Goal: Task Accomplishment & Management: Manage account settings

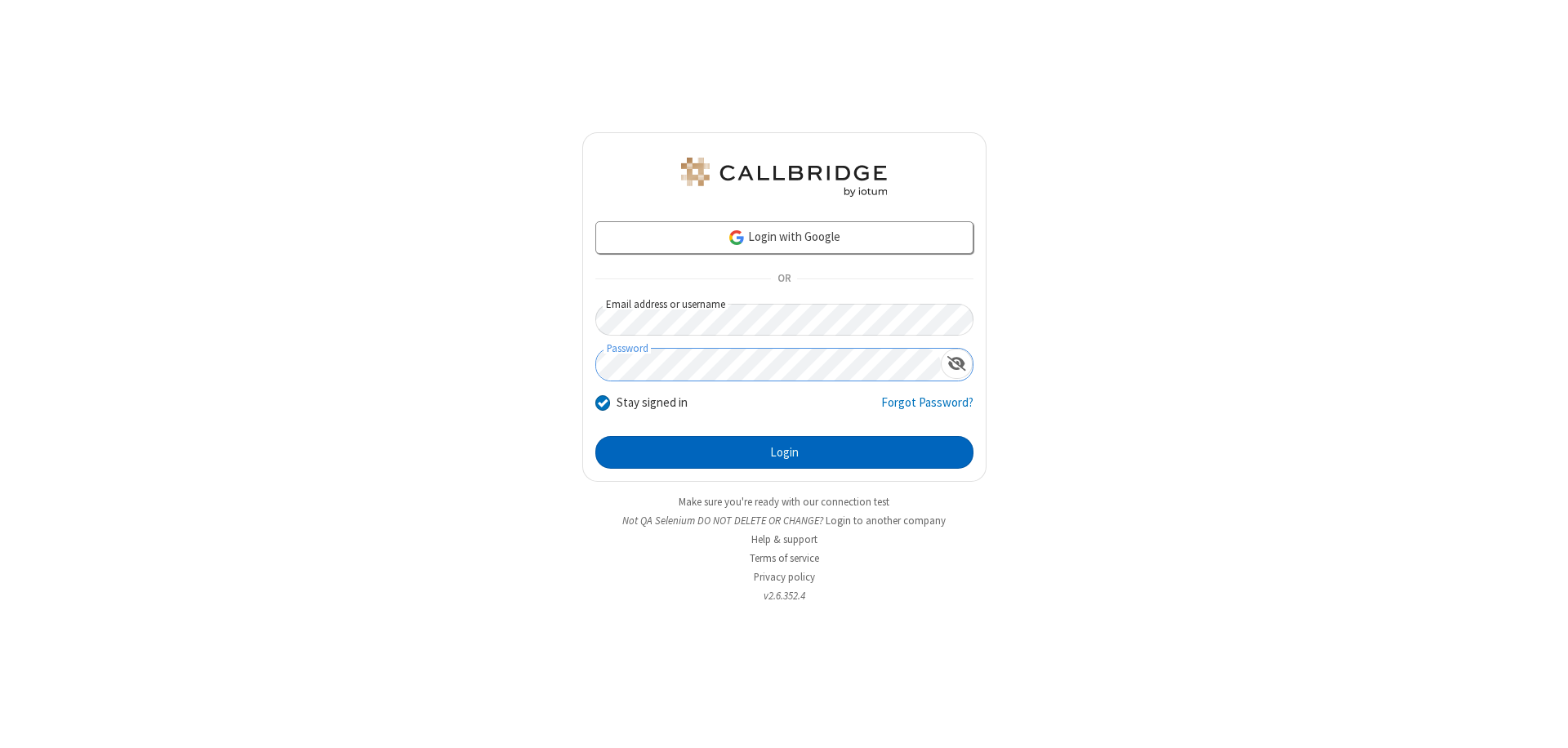
click at [784, 452] on button "Login" at bounding box center [784, 452] width 378 height 33
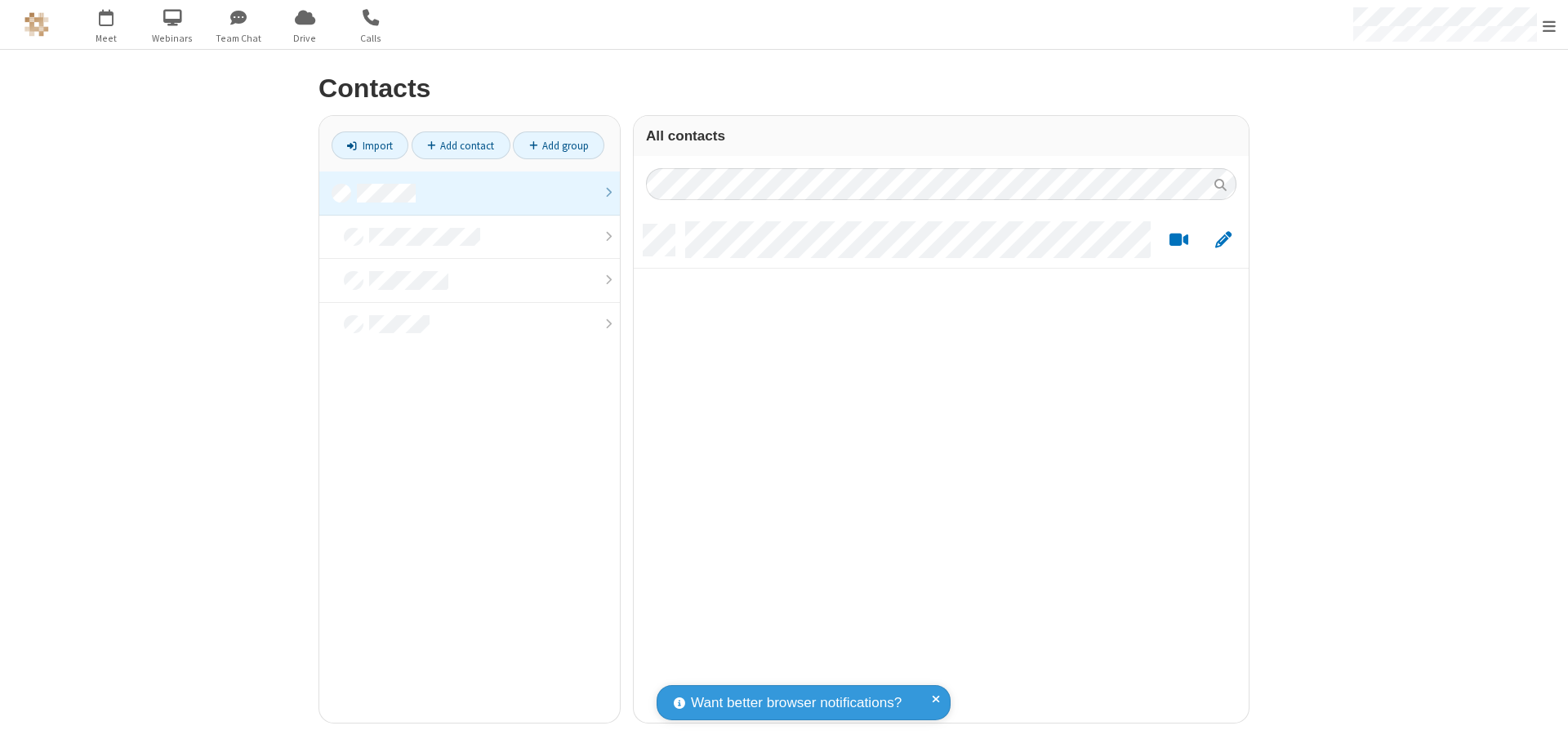
scroll to position [498, 603]
click at [470, 193] on link at bounding box center [470, 194] width 301 height 44
click at [460, 145] on link "Add contact" at bounding box center [461, 145] width 99 height 27
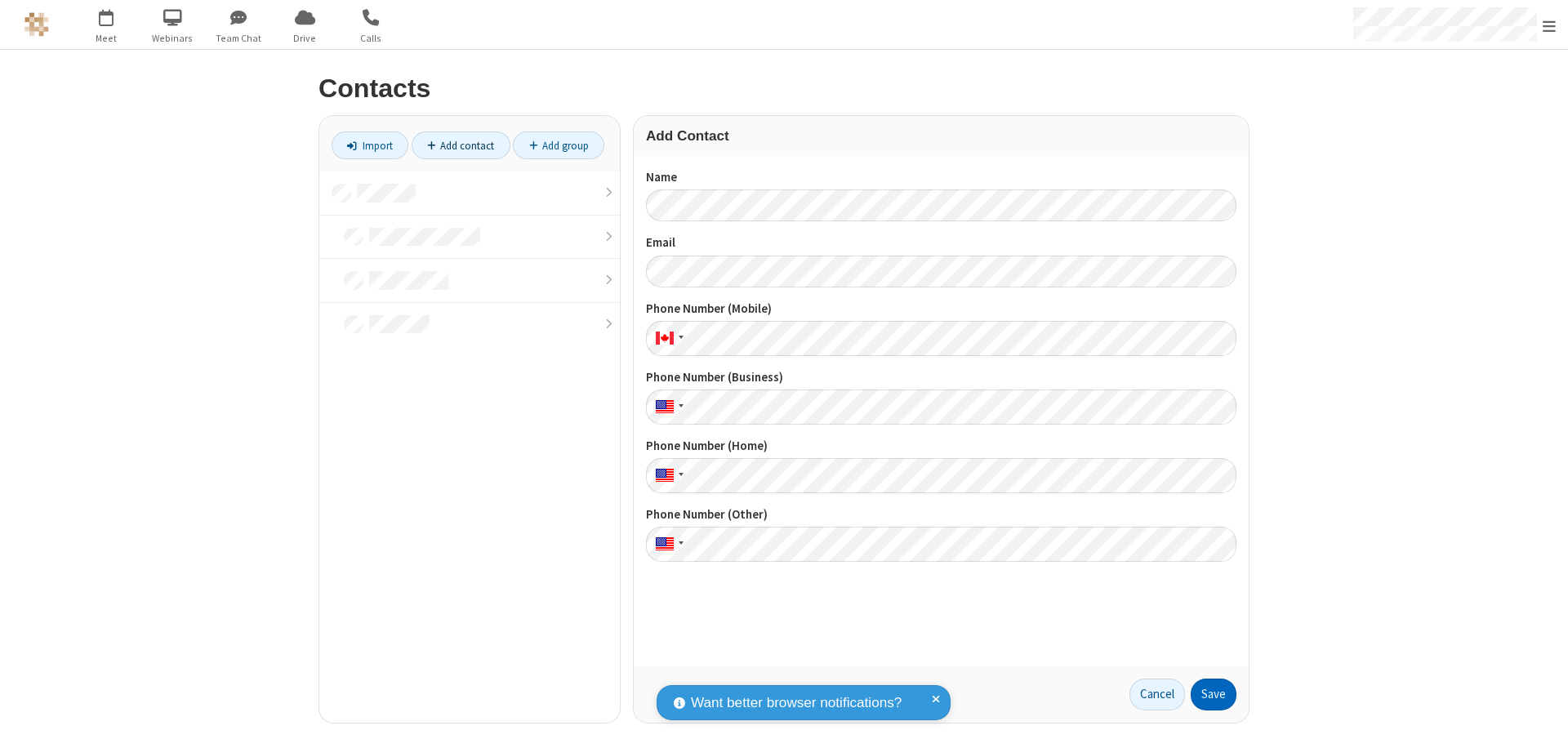
click at [1213, 694] on button "Save" at bounding box center [1213, 695] width 46 height 33
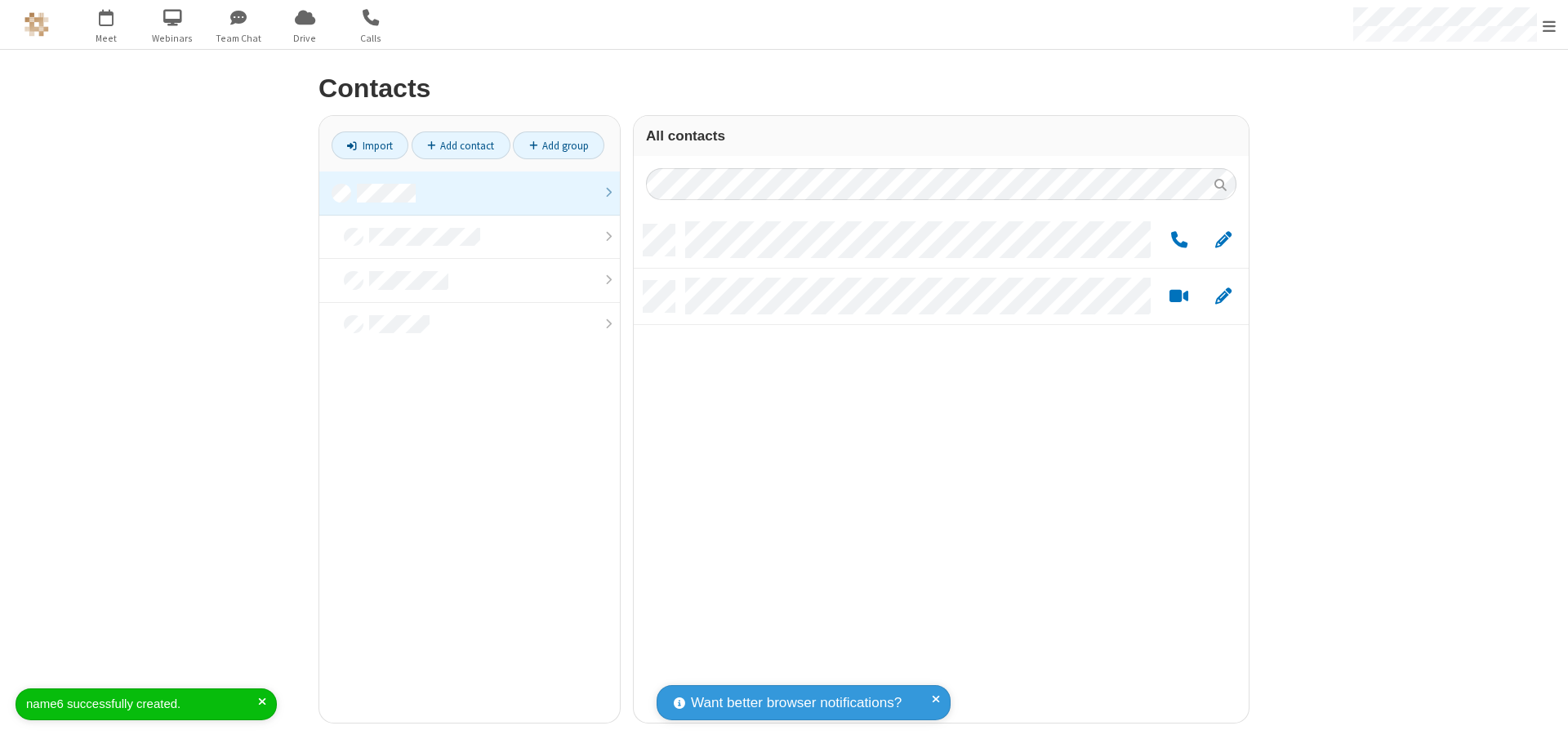
scroll to position [498, 603]
